Goal: Check status: Check status

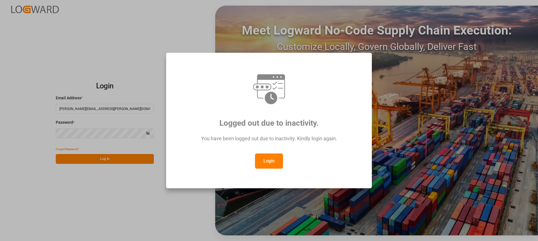
click at [271, 158] on button "Login" at bounding box center [269, 160] width 28 height 15
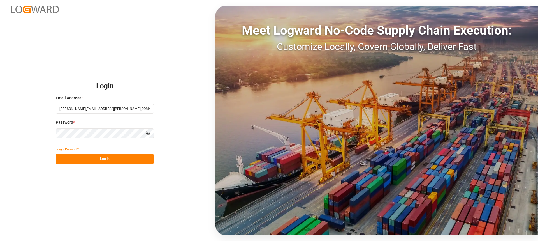
click at [129, 155] on button "Log In" at bounding box center [105, 159] width 98 height 10
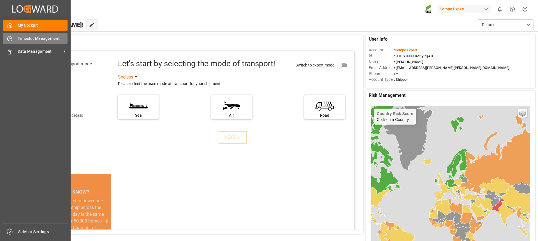
click at [47, 38] on span "Timeslot Management" at bounding box center [43, 39] width 50 height 6
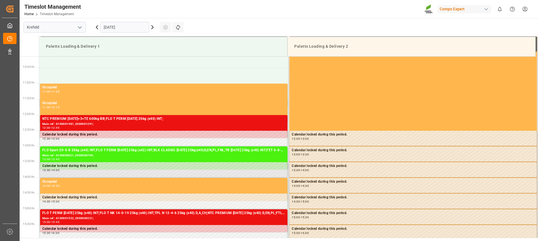
scroll to position [317, 0]
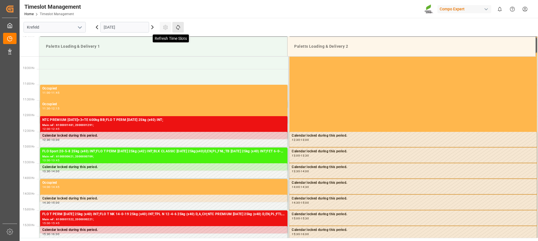
click at [178, 30] on icon at bounding box center [178, 27] width 4 height 5
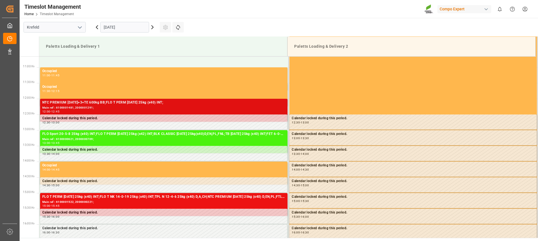
scroll to position [342, 0]
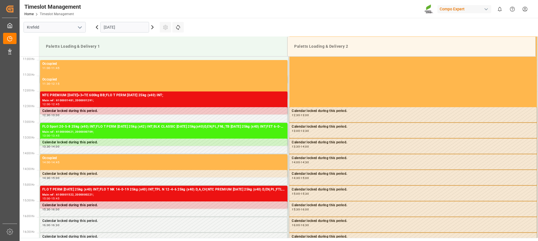
click at [153, 27] on icon at bounding box center [153, 27] width 2 height 3
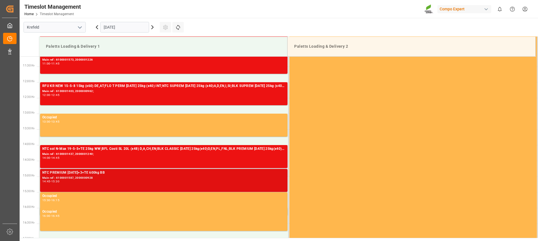
scroll to position [373, 0]
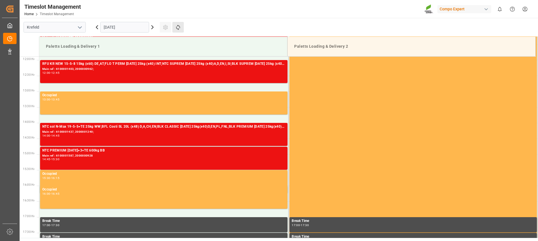
click at [174, 28] on button "Refresh Time Slots" at bounding box center [177, 27] width 11 height 11
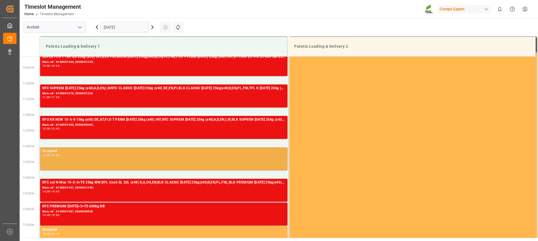
scroll to position [317, 0]
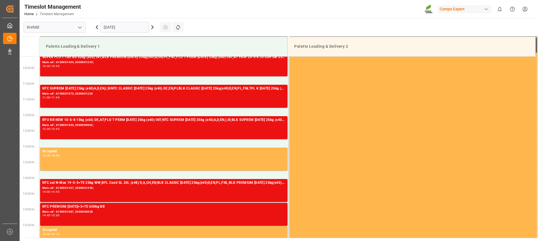
click at [227, 31] on main "[GEOGRAPHIC_DATA] [DATE] Settings Refresh Time Slots Paletts Loading & Delivery…" at bounding box center [279, 128] width 518 height 220
